Goal: Task Accomplishment & Management: Manage account settings

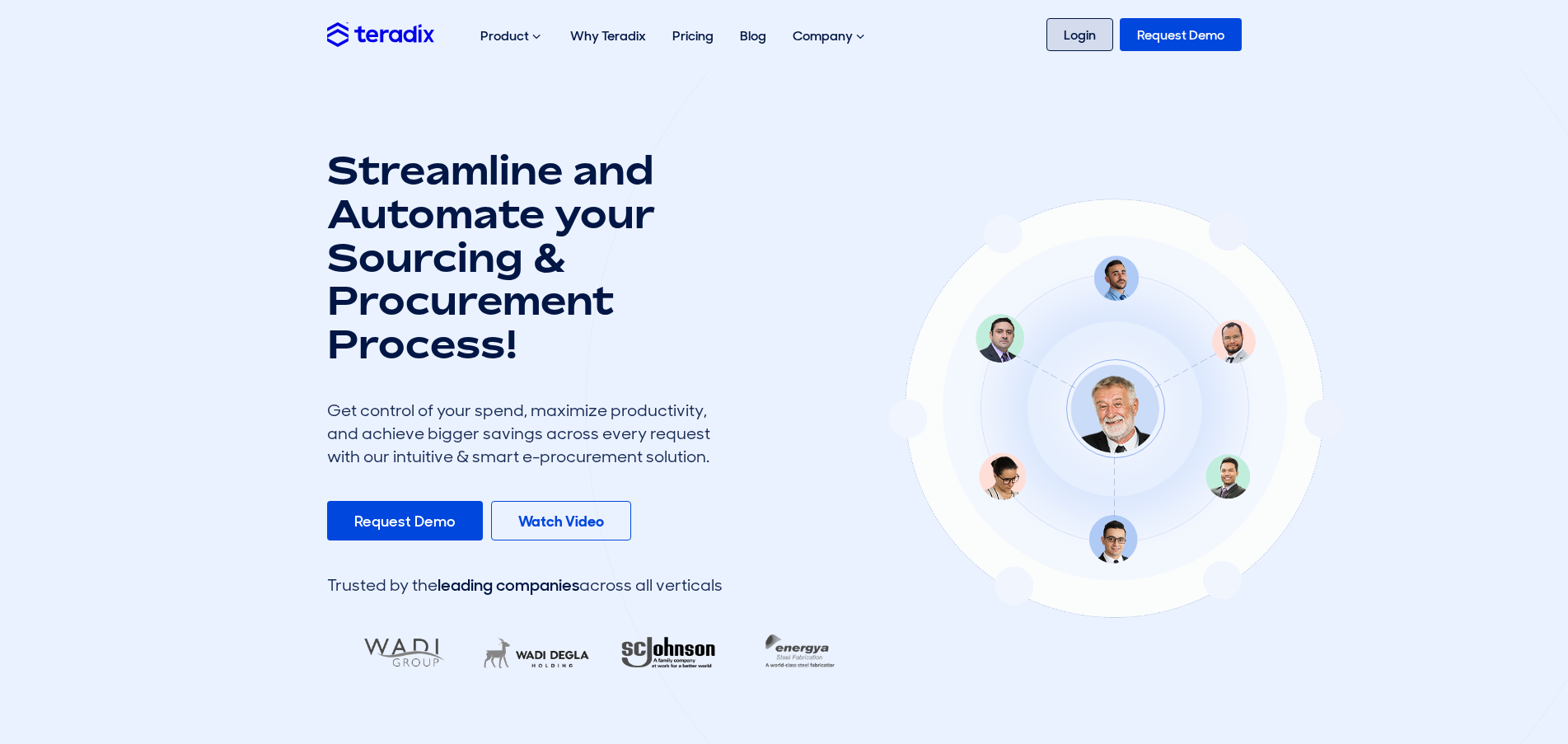
click at [1070, 39] on link "Login" at bounding box center [1079, 35] width 67 height 33
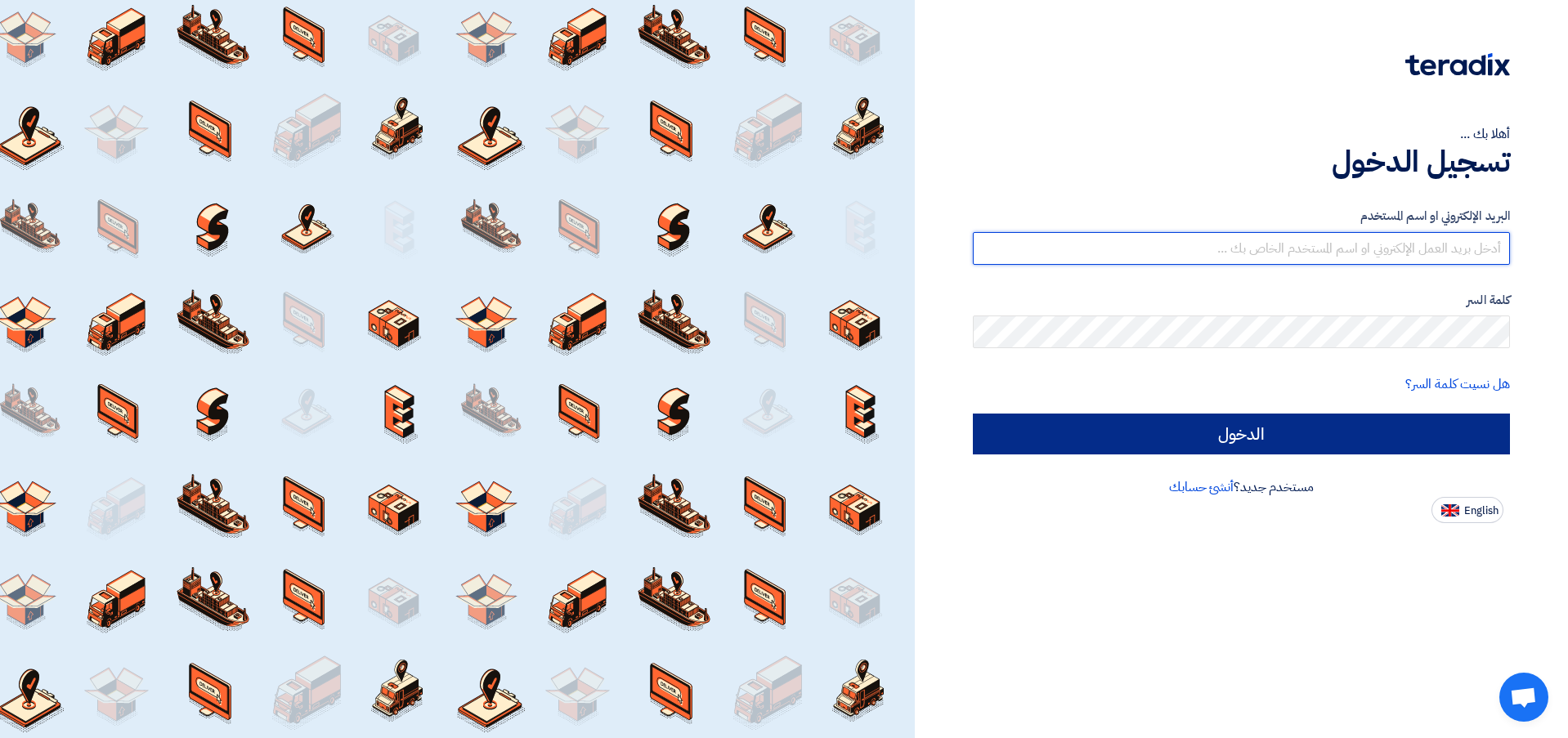
type input "[EMAIL_ADDRESS][DOMAIN_NAME]"
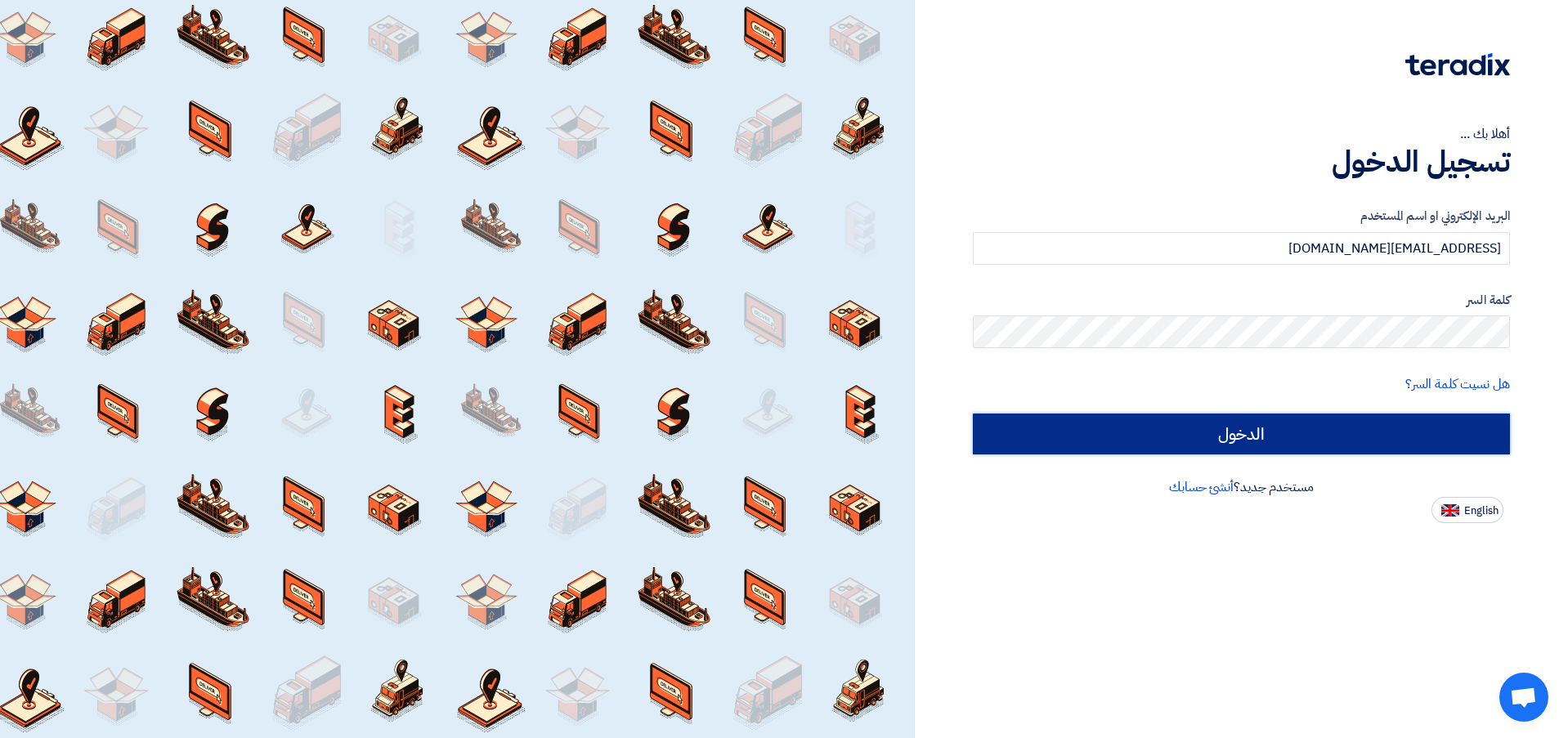
click at [1203, 434] on input "الدخول" at bounding box center [1242, 434] width 537 height 41
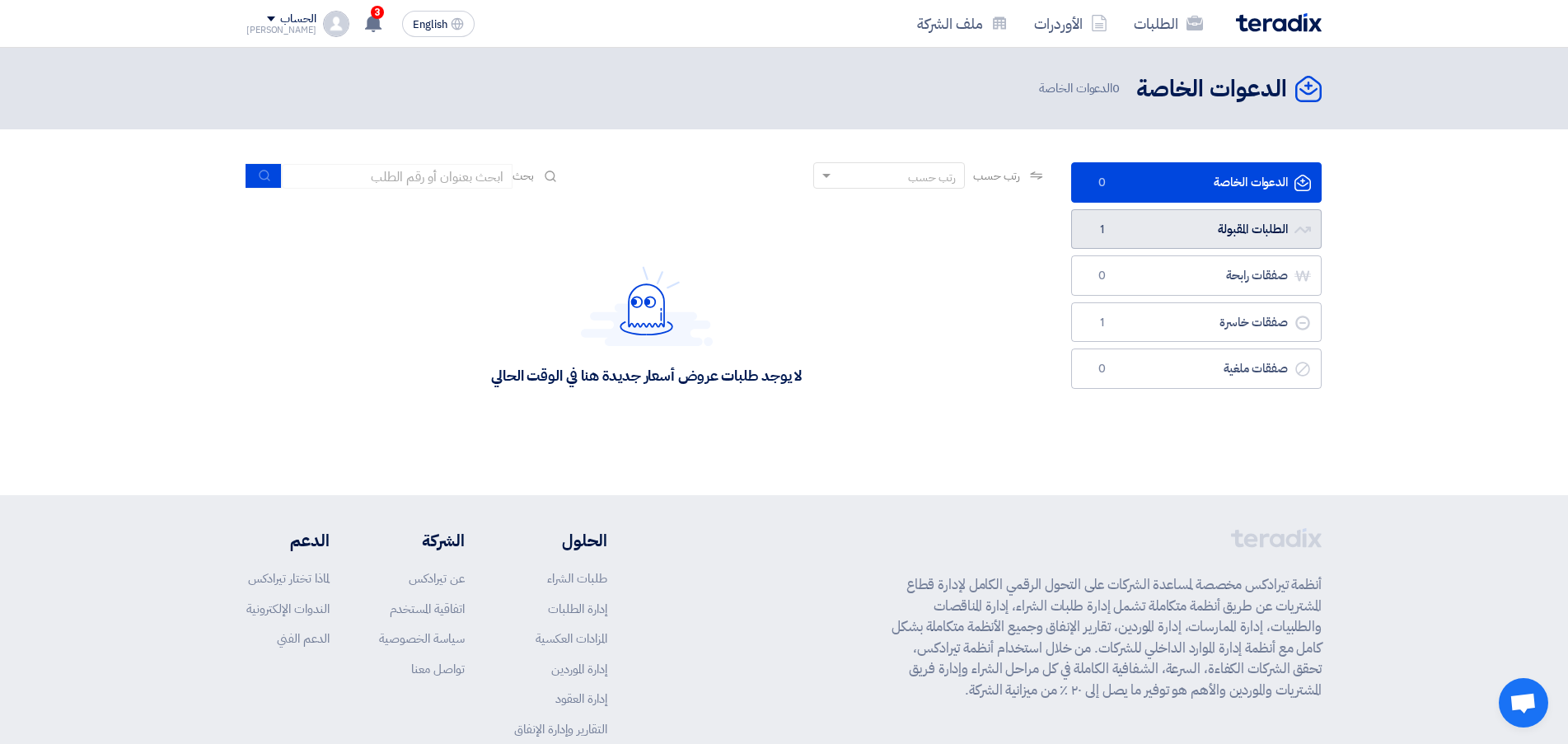
click at [1240, 241] on link "الطلبات المقبولة الطلبات المقبولة 1" at bounding box center [1196, 229] width 250 height 41
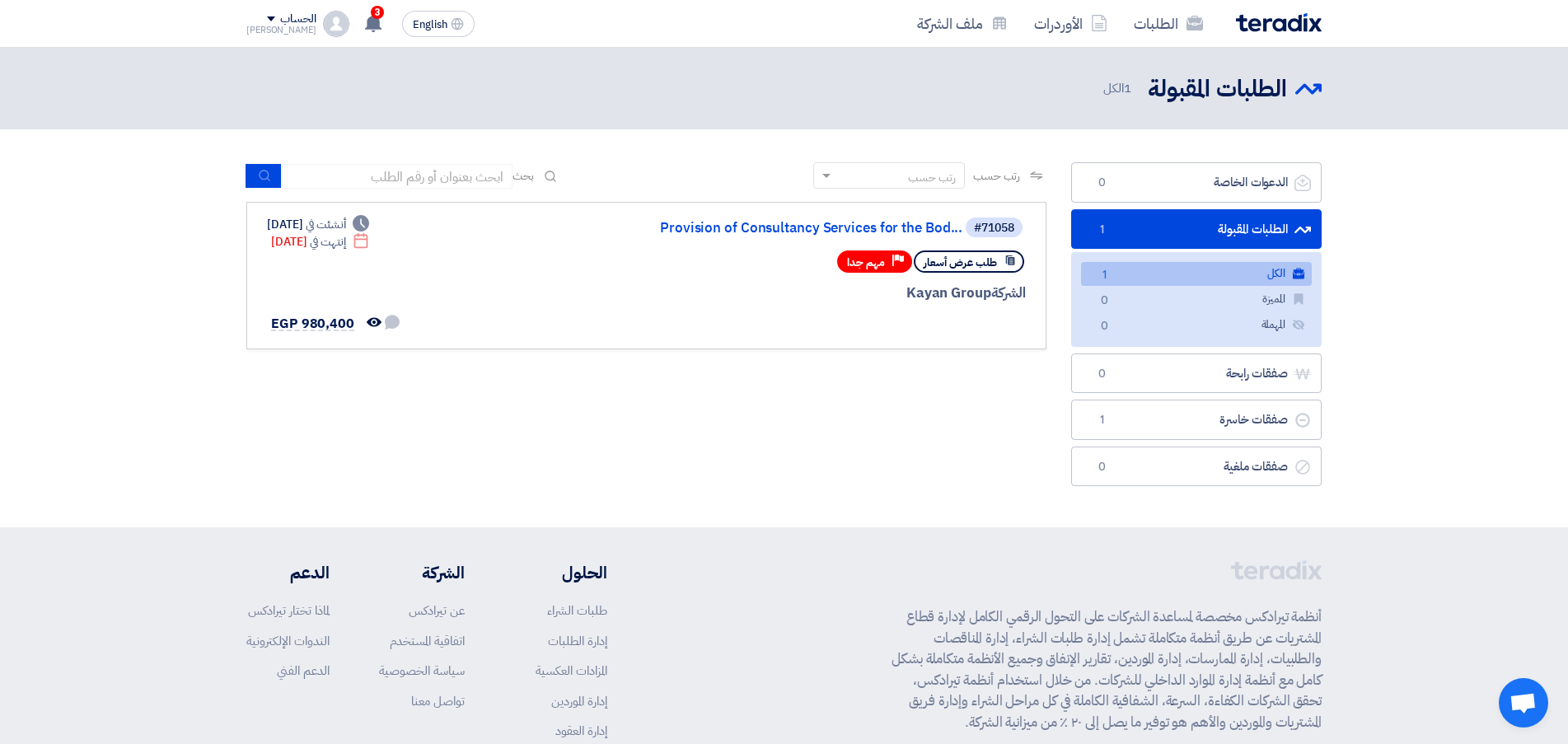
click at [1215, 281] on link "الكل الكل 1" at bounding box center [1196, 273] width 231 height 24
click at [1201, 422] on link "صفقات خاسرة صفقات خاسرة 1" at bounding box center [1196, 419] width 250 height 41
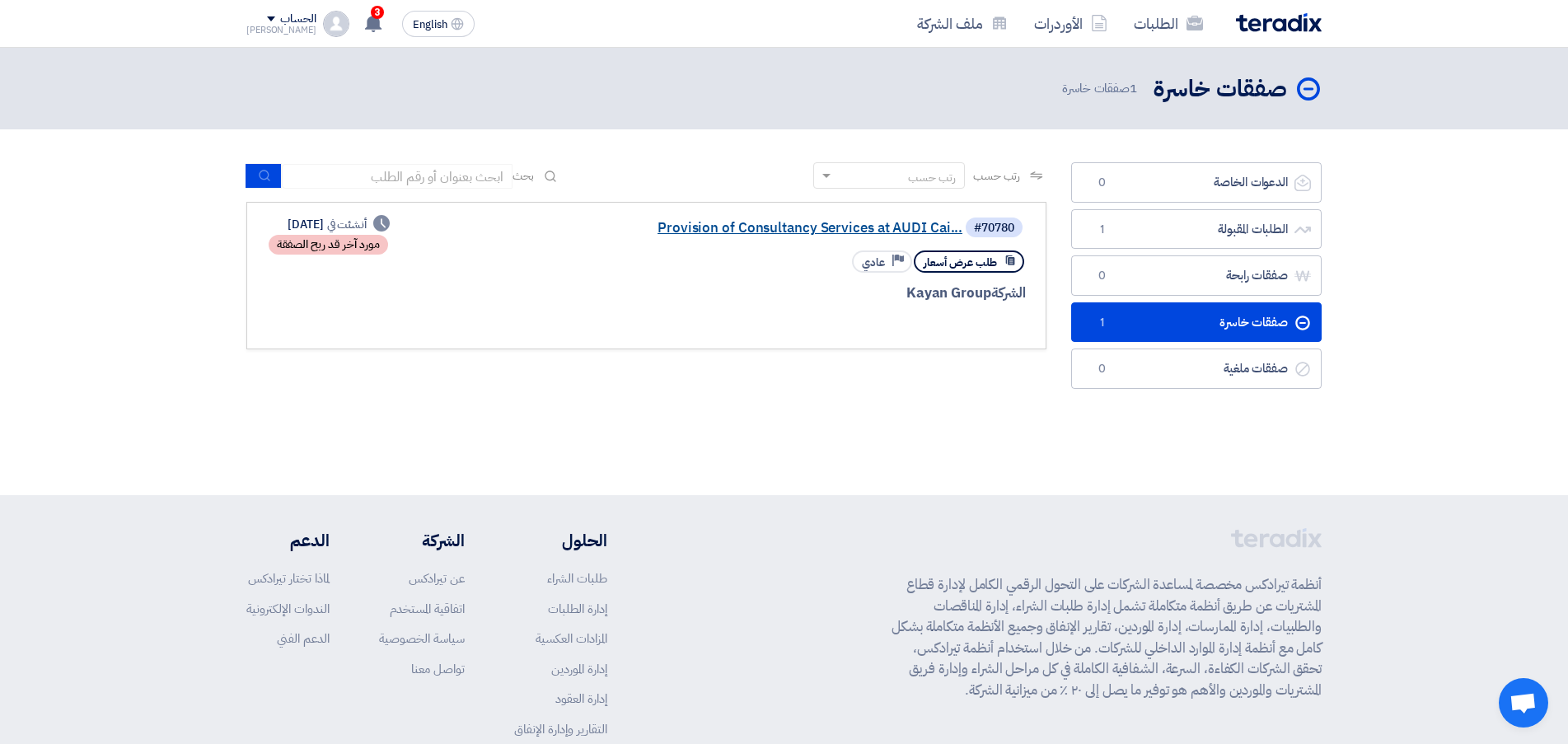
click at [798, 226] on link "Provision of Consultancy Services at AUDI Cai..." at bounding box center [798, 229] width 330 height 15
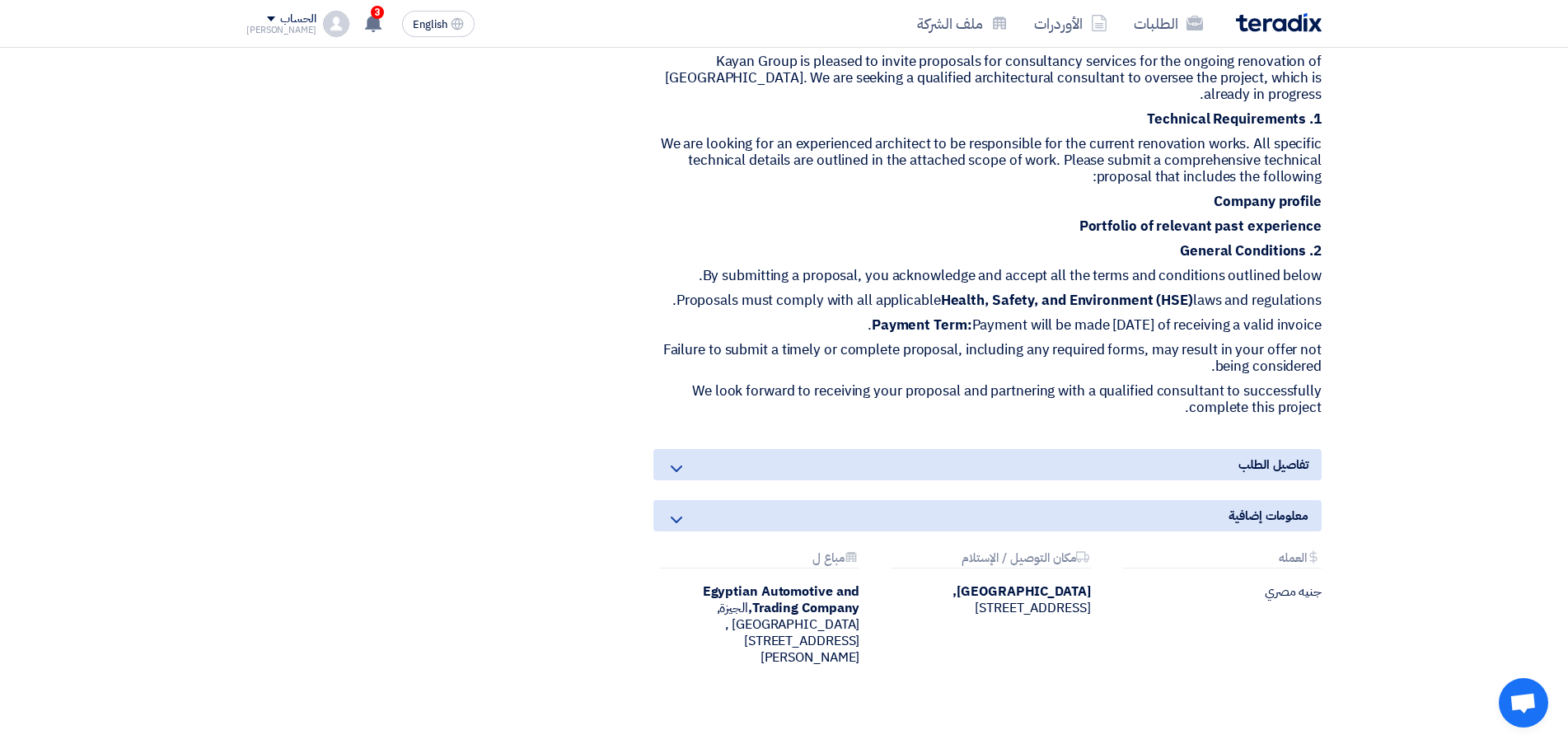
scroll to position [906, 0]
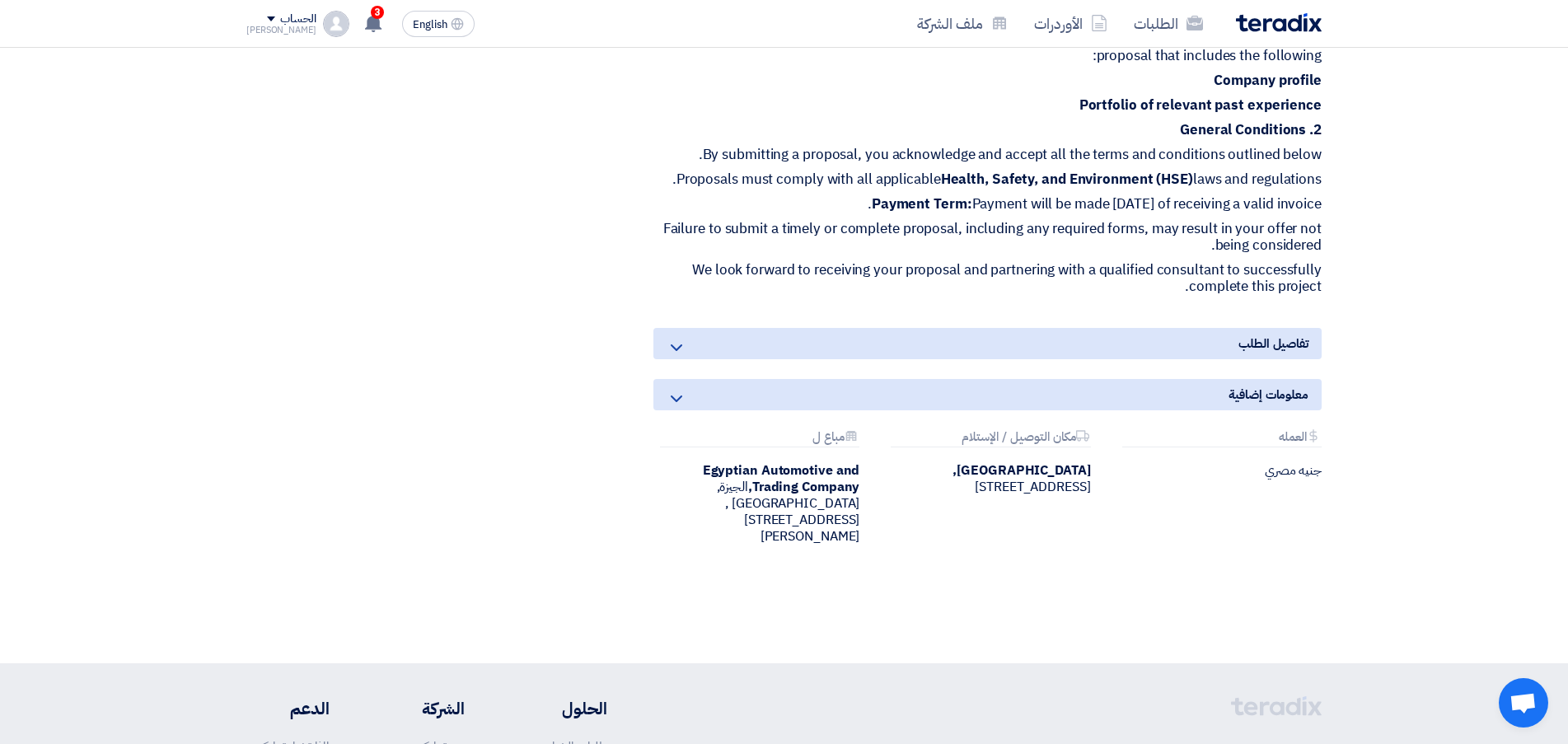
click at [1033, 328] on div "تفاصيل الطلب" at bounding box center [987, 344] width 668 height 31
click at [690, 328] on div "تفاصيل الطلب" at bounding box center [987, 344] width 668 height 31
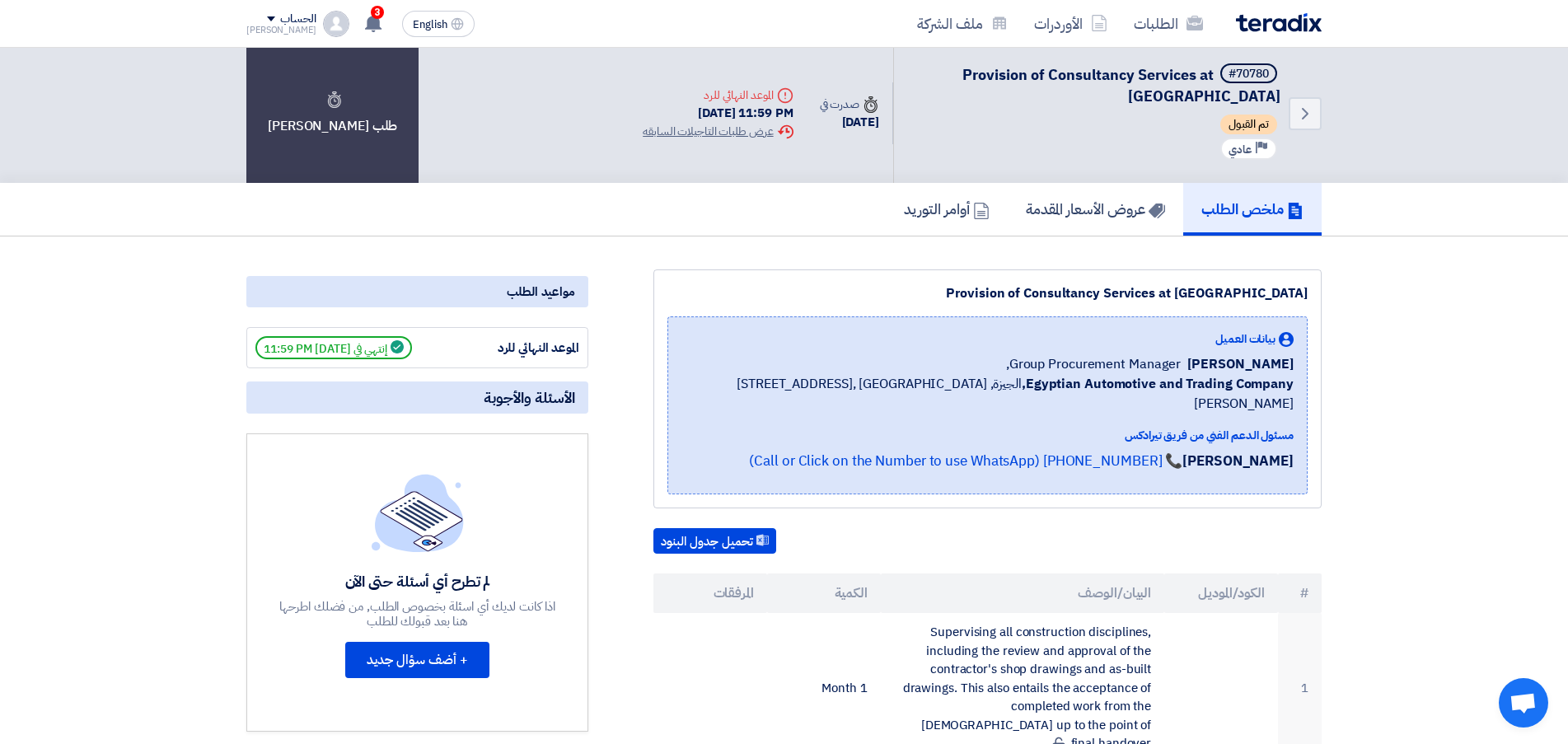
scroll to position [0, 0]
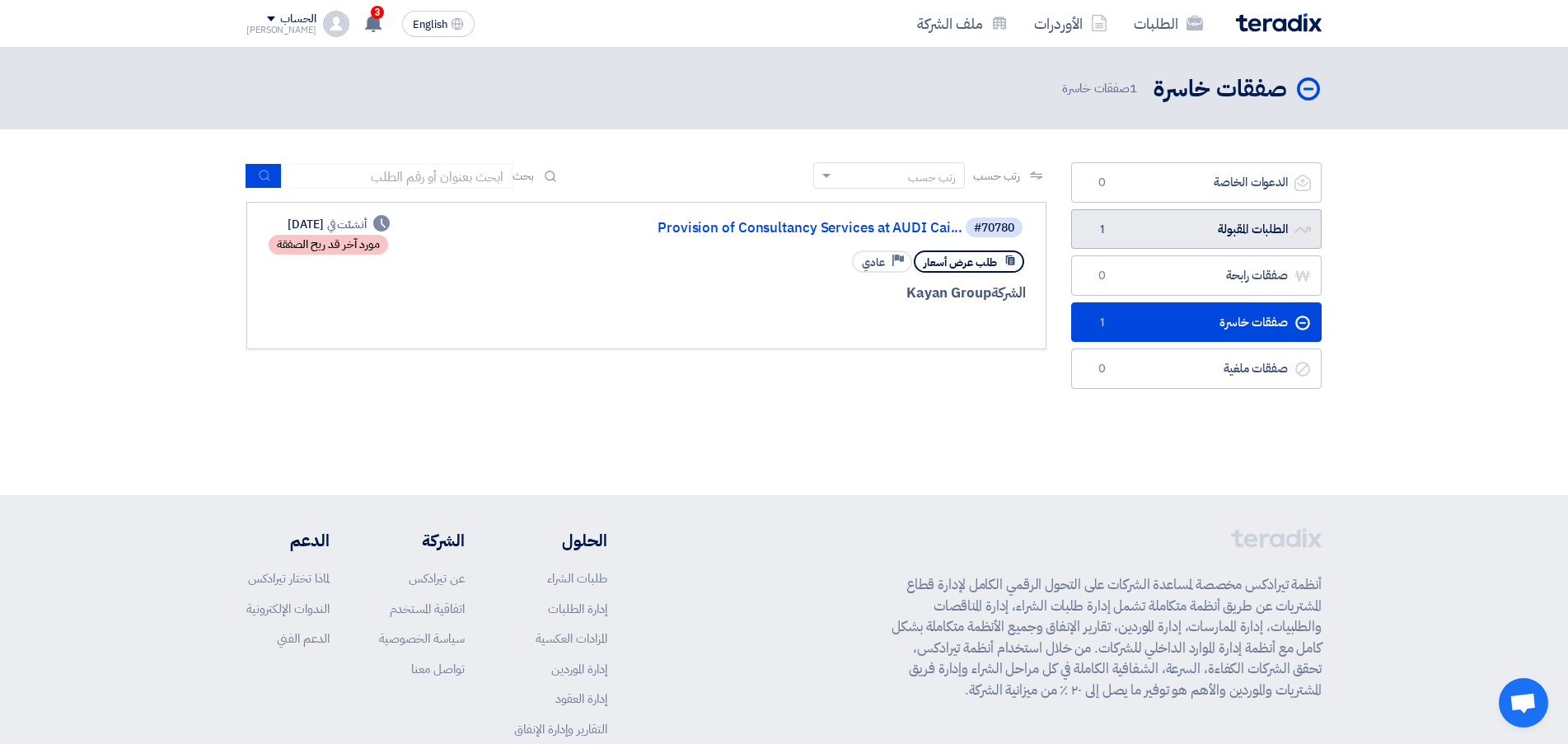
click at [1228, 233] on link "الطلبات المقبولة الطلبات المقبولة 1" at bounding box center [1196, 229] width 250 height 41
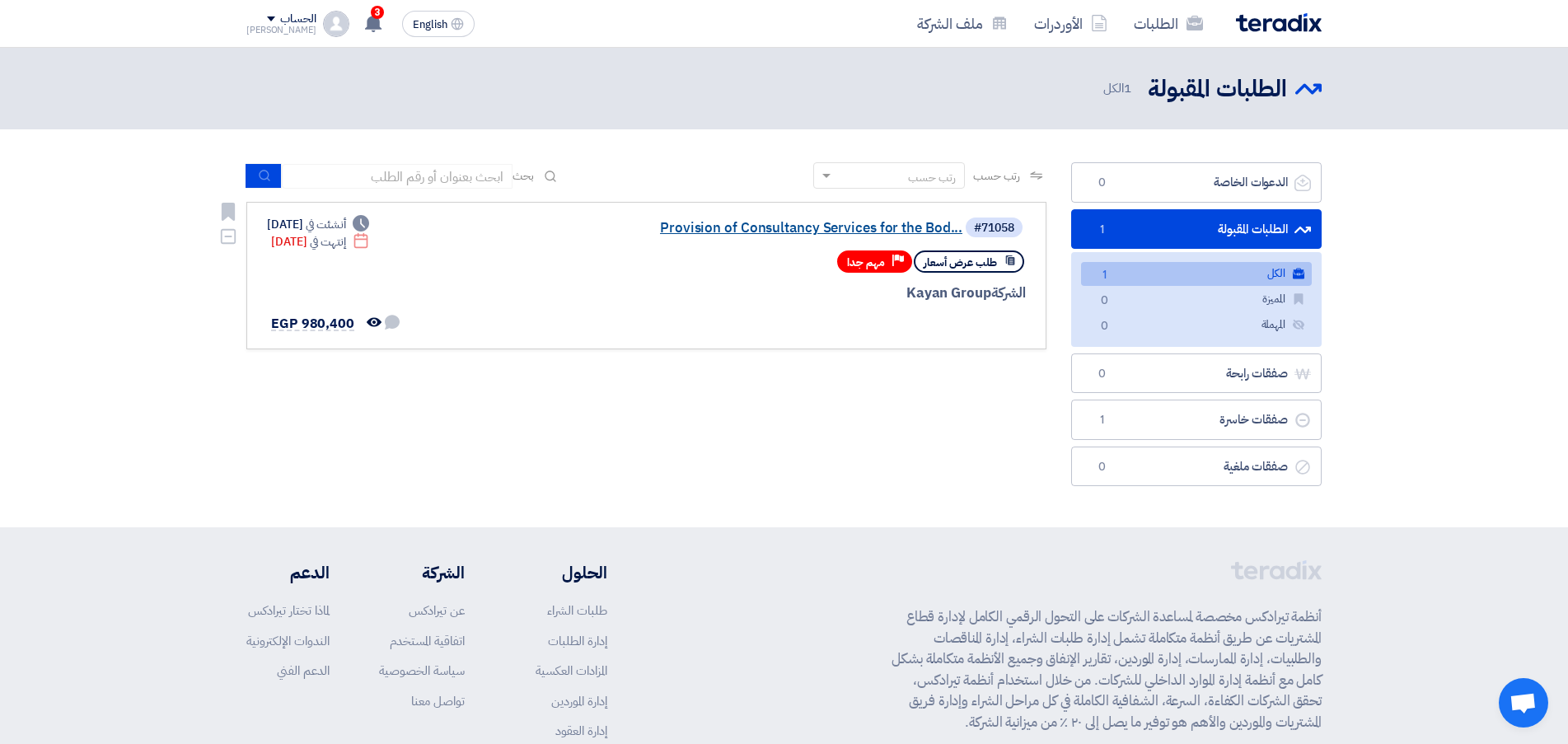
click at [706, 225] on link "Provision of Consultancy Services for the Bod..." at bounding box center [798, 229] width 330 height 15
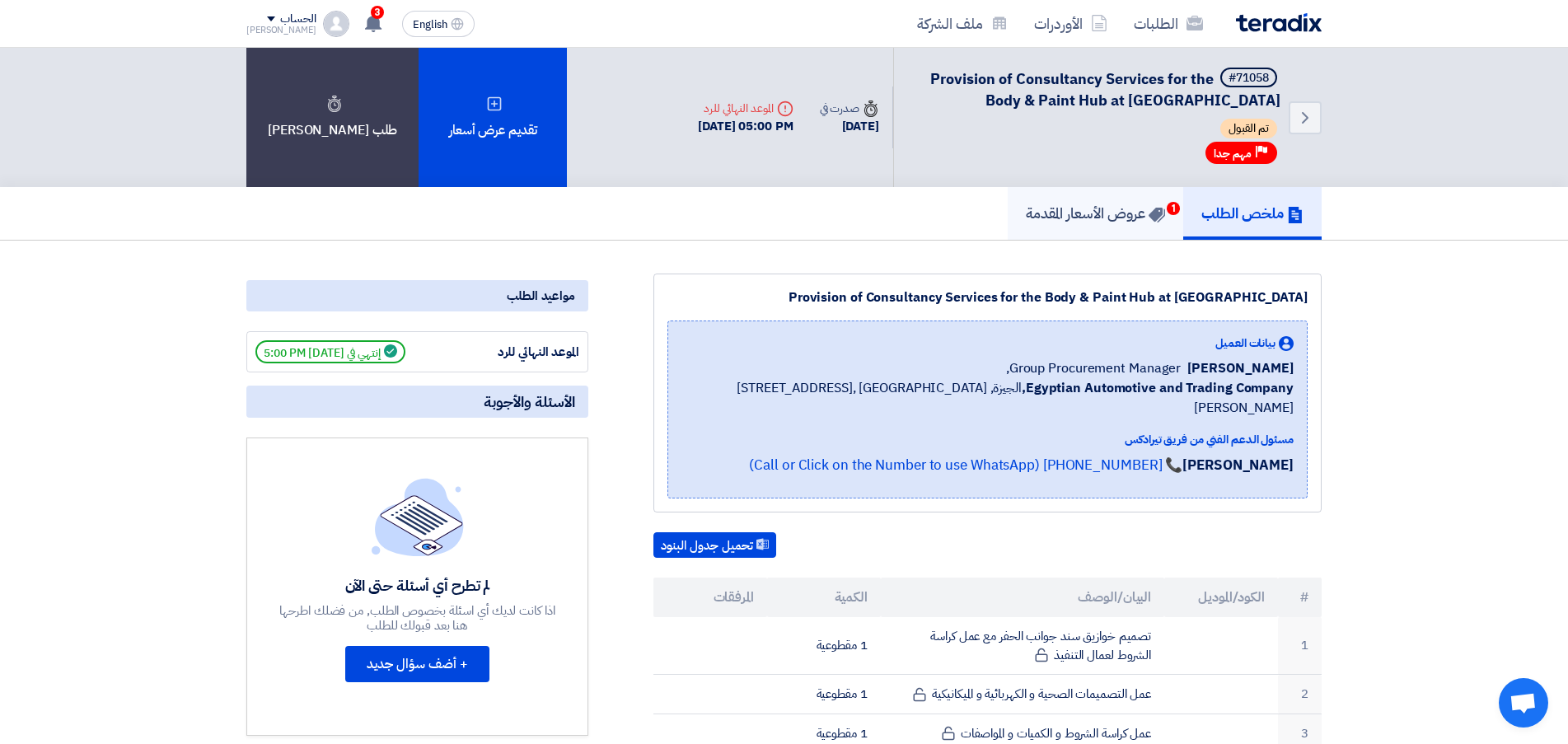
click at [1124, 228] on link "عروض الأسعار المقدمة 1" at bounding box center [1096, 214] width 176 height 53
